Goal: Information Seeking & Learning: Learn about a topic

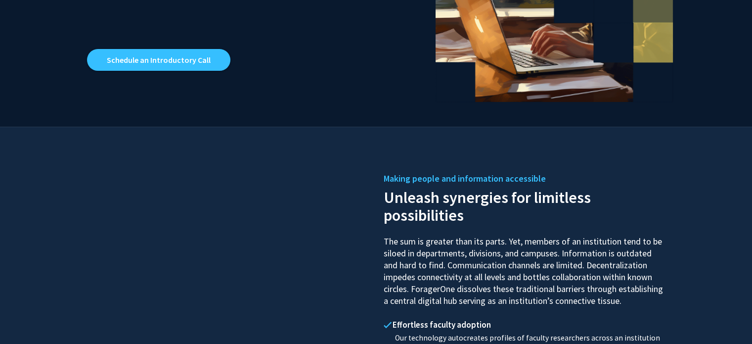
scroll to position [283, 0]
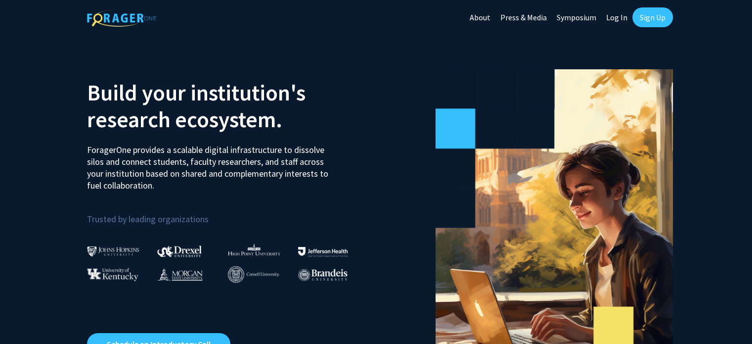
click at [607, 17] on link "Log In" at bounding box center [616, 17] width 31 height 35
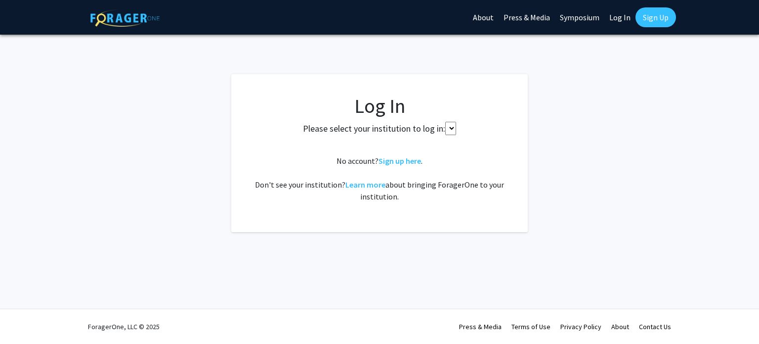
select select
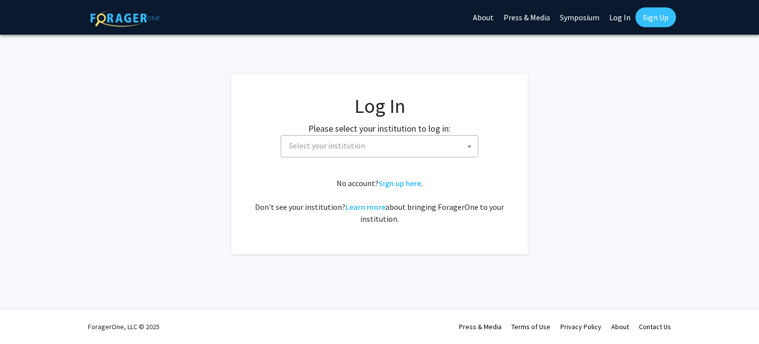
click at [372, 151] on span "Select your institution" at bounding box center [381, 145] width 193 height 20
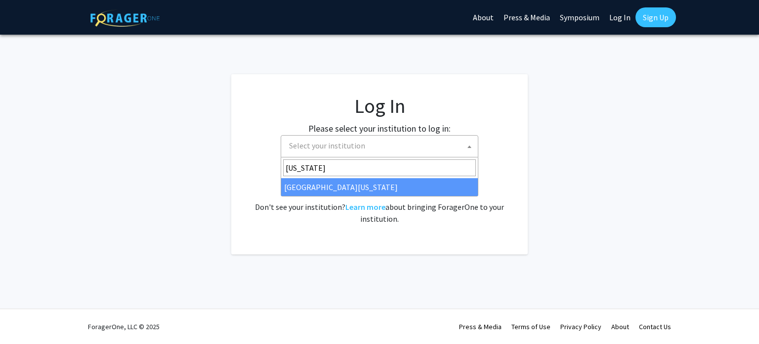
type input "maryland"
select select "31"
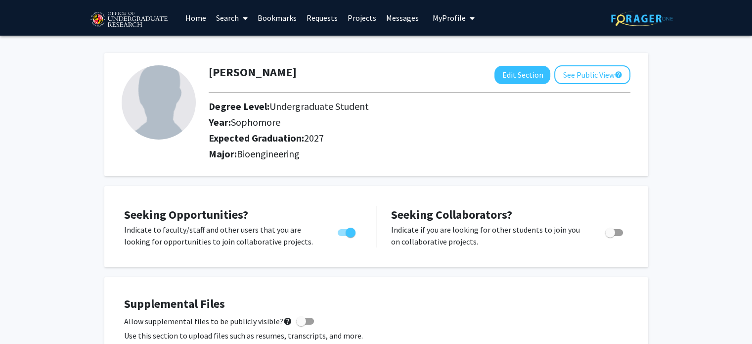
click at [358, 18] on link "Projects" at bounding box center [362, 17] width 39 height 35
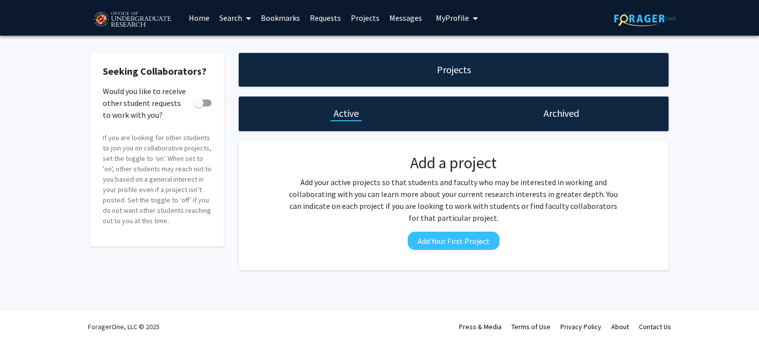
click at [191, 13] on link "Home" at bounding box center [199, 17] width 31 height 35
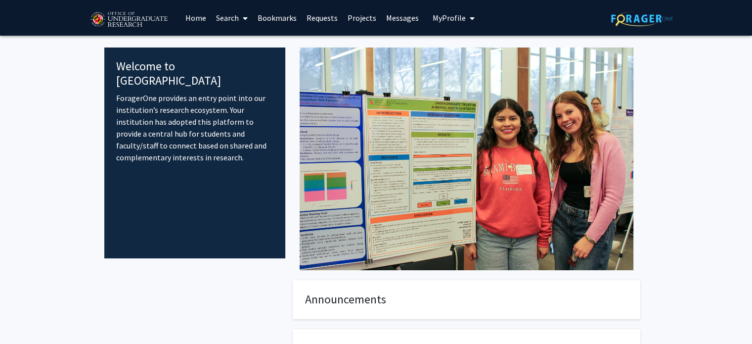
click at [239, 15] on span at bounding box center [243, 18] width 9 height 35
click at [252, 40] on span "Faculty/Staff" at bounding box center [247, 46] width 73 height 20
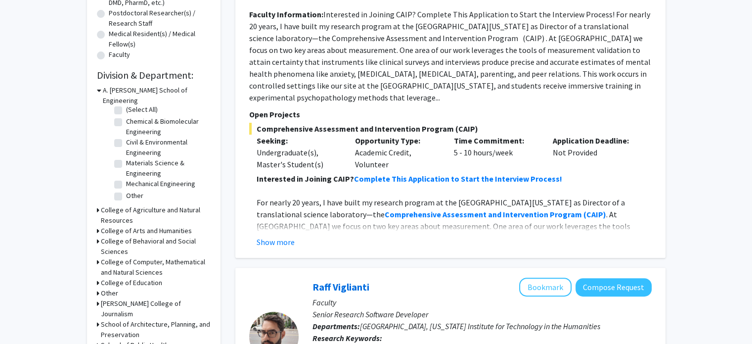
scroll to position [247, 0]
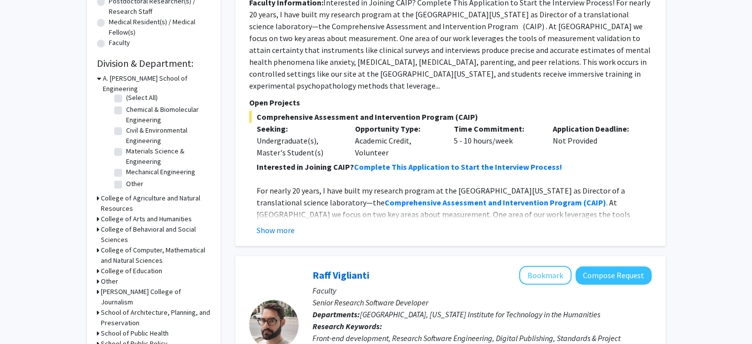
click at [104, 79] on h3 "A. [PERSON_NAME] School of Engineering" at bounding box center [157, 83] width 108 height 21
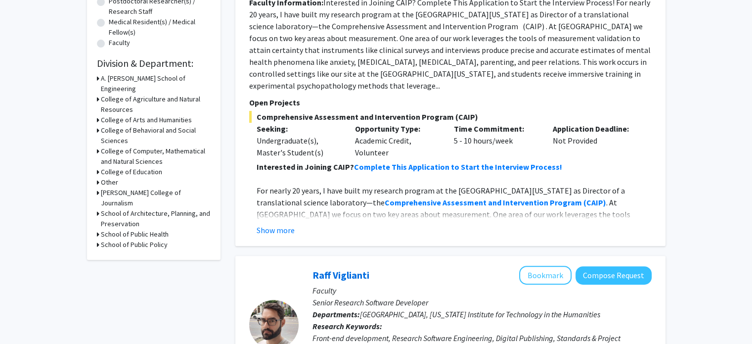
click at [104, 79] on h3 "A. [PERSON_NAME] School of Engineering" at bounding box center [156, 83] width 110 height 21
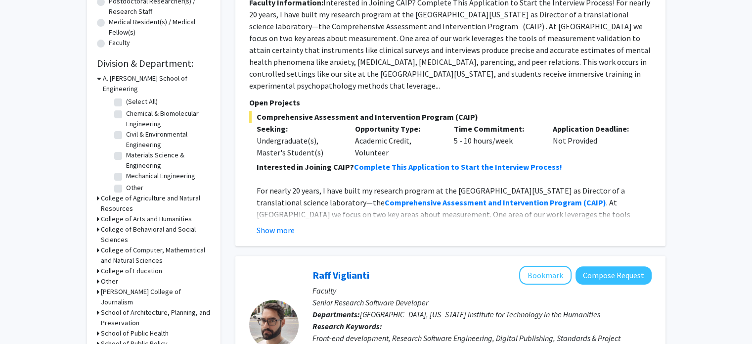
click at [126, 96] on label "(Select All)" at bounding box center [142, 101] width 32 height 10
click at [126, 96] on input "(Select All)" at bounding box center [129, 99] width 6 height 6
checkbox input "true"
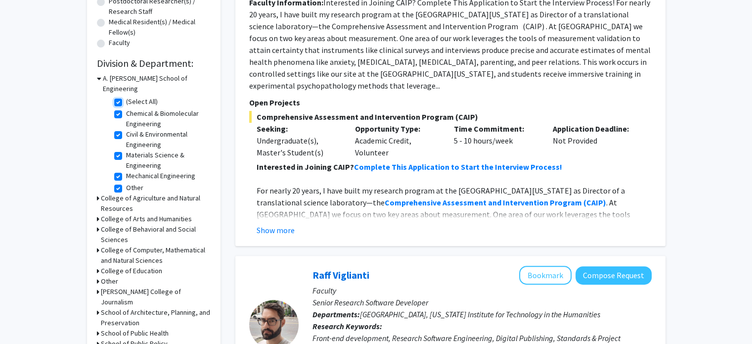
checkbox input "true"
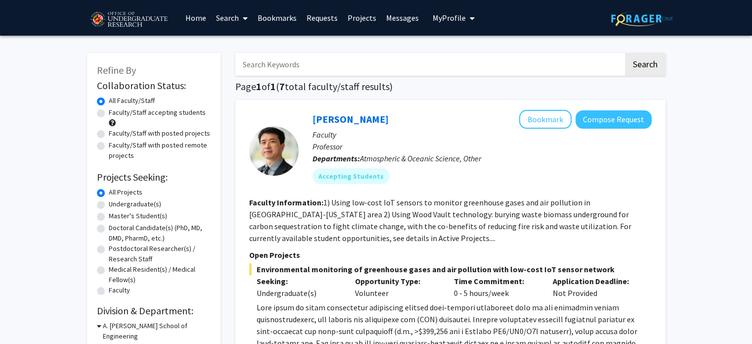
click at [109, 191] on label "All Projects" at bounding box center [126, 192] width 34 height 10
click at [109, 191] on input "All Projects" at bounding box center [112, 190] width 6 height 6
